Goal: Find specific page/section: Find specific page/section

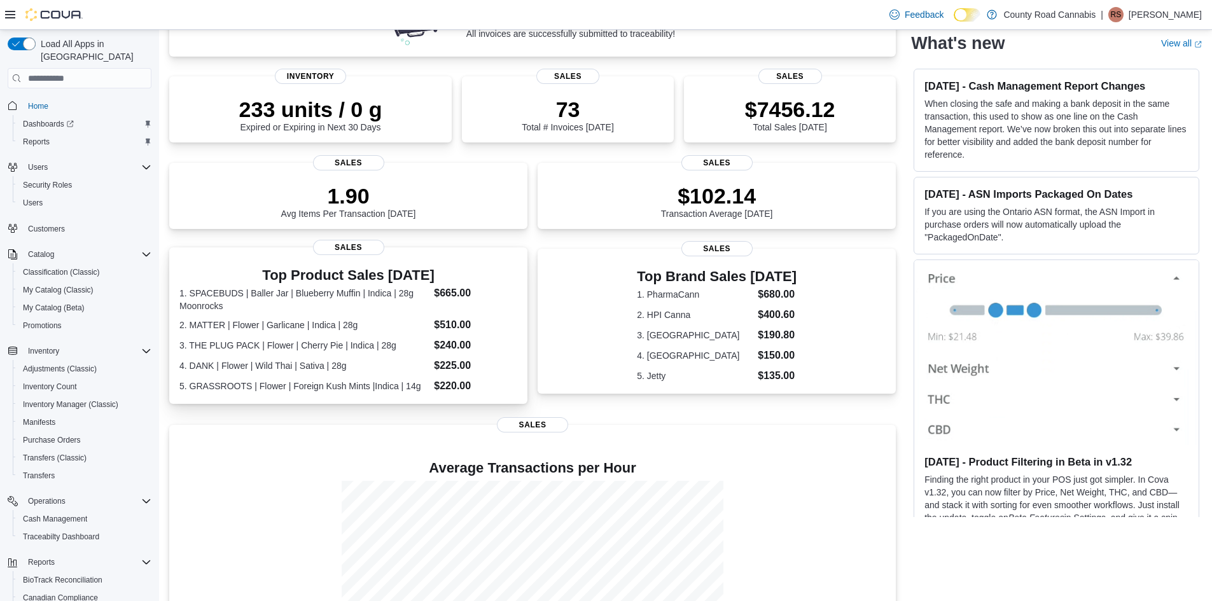
scroll to position [253, 0]
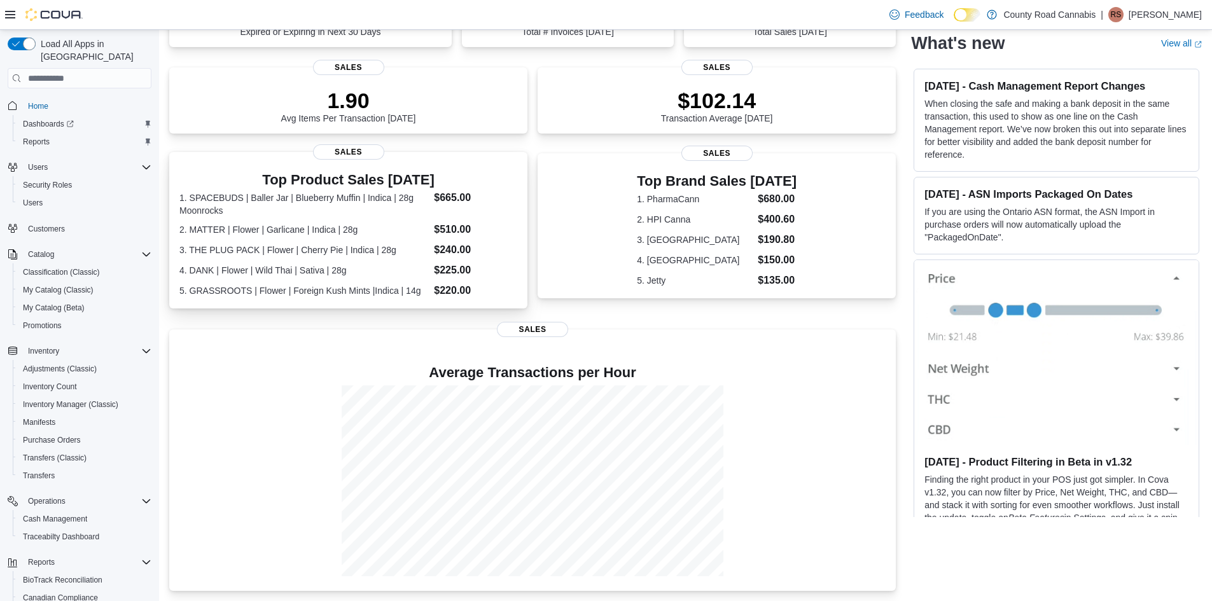
click at [342, 244] on dt "3. THE PLUG PACK | Flower | Cherry Pie | Indica | 28g" at bounding box center [303, 250] width 249 height 13
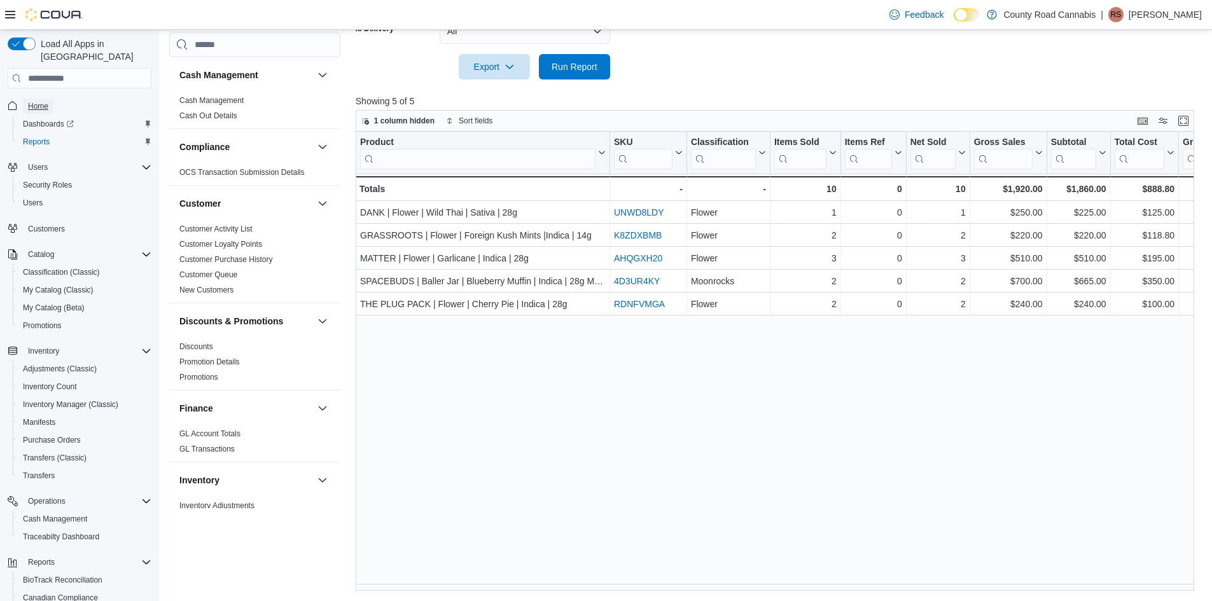
click at [41, 99] on span "Home" at bounding box center [38, 106] width 20 height 15
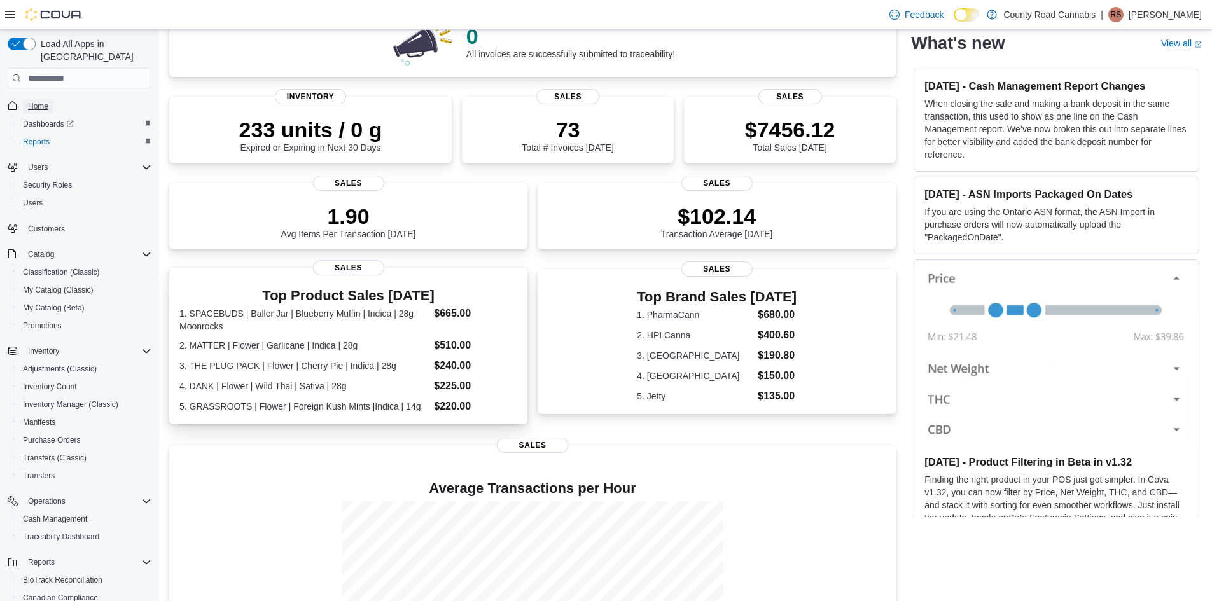
scroll to position [125, 0]
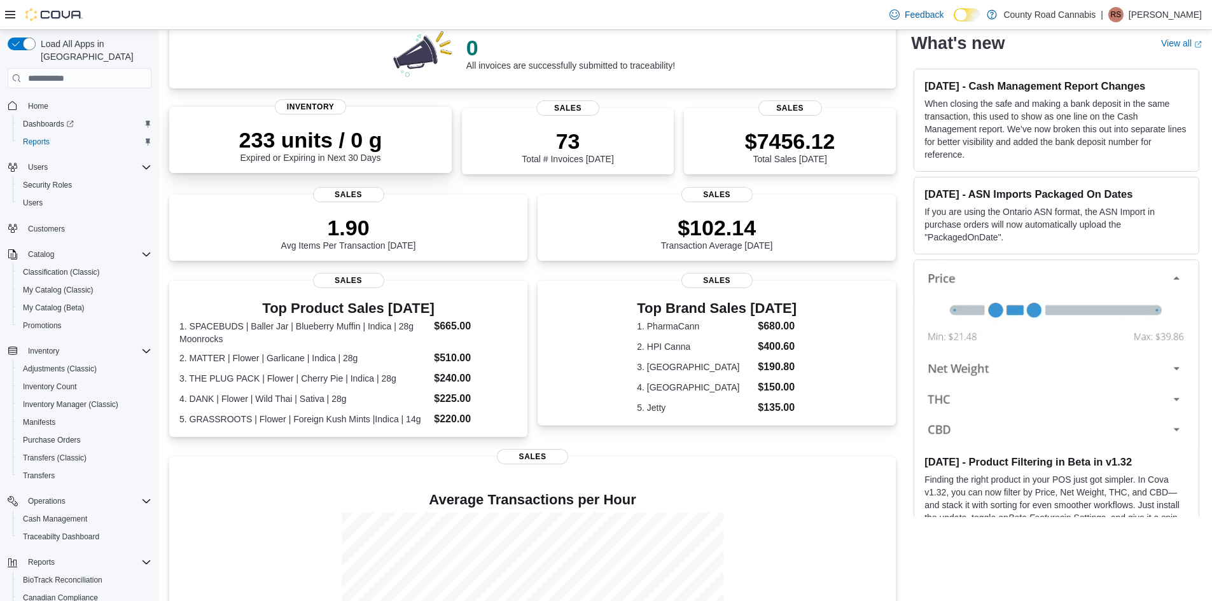
click at [339, 148] on p "233 units / 0 g" at bounding box center [310, 139] width 143 height 25
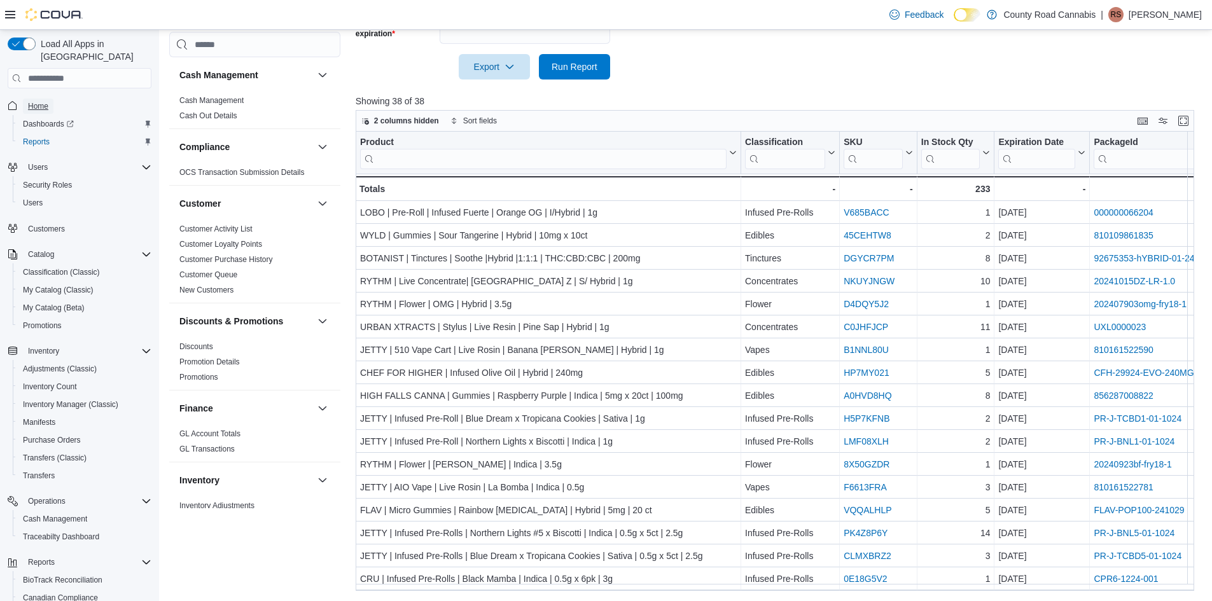
click at [39, 101] on span "Home" at bounding box center [38, 106] width 20 height 10
